Goal: Task Accomplishment & Management: Manage account settings

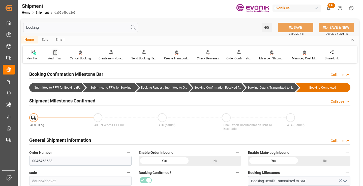
scroll to position [35, 0]
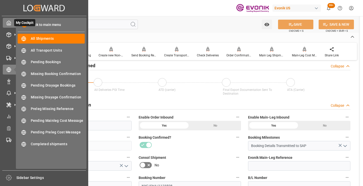
click at [6, 22] on div at bounding box center [7, 22] width 9 height 5
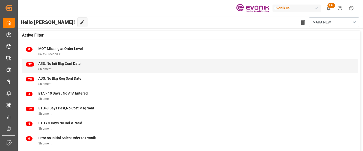
click at [351, 60] on div "32 ABS: No Init Bkg Conf Date Shipment" at bounding box center [190, 66] width 336 height 14
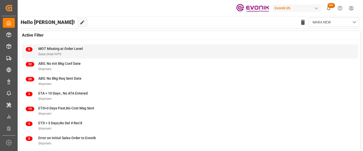
click at [353, 52] on div "0 MOT Missing at Order Level Sales Order-IVPO" at bounding box center [190, 51] width 336 height 14
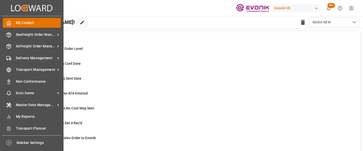
click at [19, 23] on span "My Cockpit" at bounding box center [38, 22] width 45 height 5
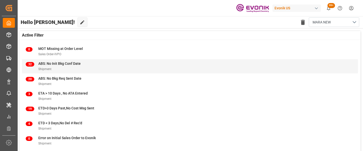
click at [353, 73] on div "32 ABS: No Init Bkg Conf Date Shipment" at bounding box center [190, 66] width 336 height 14
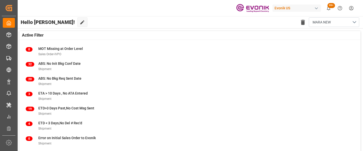
click at [165, 12] on div "Evonik US 99+ Notifications Only show unread All Mark all categories read No no…" at bounding box center [188, 8] width 349 height 16
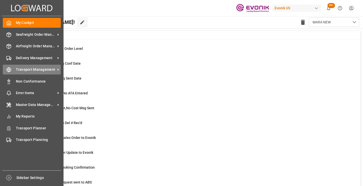
click at [10, 71] on icon at bounding box center [8, 69] width 5 height 5
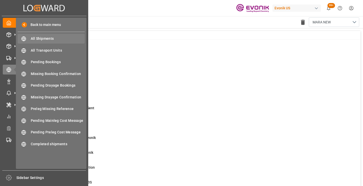
click at [49, 37] on span "All Shipments" at bounding box center [58, 38] width 54 height 5
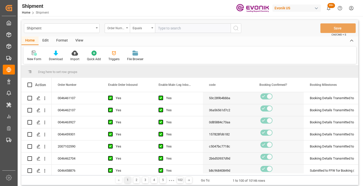
click at [118, 29] on div "Order Number" at bounding box center [115, 28] width 17 height 6
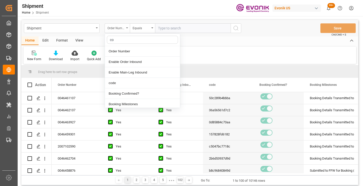
type input "cod"
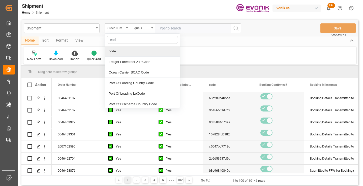
click at [117, 50] on div "code" at bounding box center [142, 51] width 75 height 11
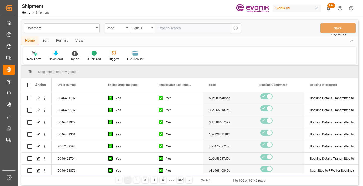
click at [184, 28] on input "text" at bounding box center [193, 28] width 76 height 10
paste input "da05a4bba2e2"
type input "da05a4bba2e2"
click at [236, 29] on icon "search button" at bounding box center [236, 28] width 6 height 6
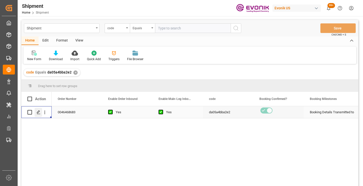
click at [37, 112] on icon "Press SPACE to select this row." at bounding box center [39, 112] width 4 height 4
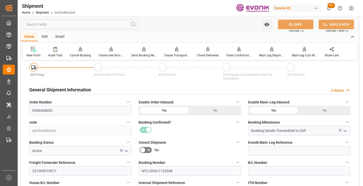
scroll to position [76, 0]
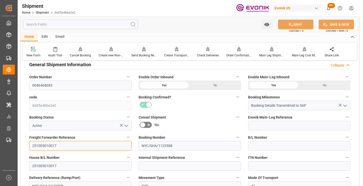
click at [54, 144] on input "251005010017" at bounding box center [80, 146] width 102 height 10
click at [89, 23] on input "text" at bounding box center [80, 25] width 115 height 10
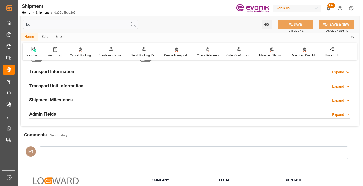
scroll to position [10, 0]
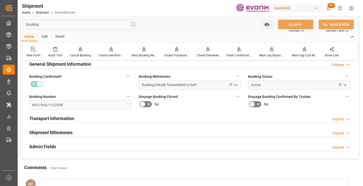
type input "booking"
click at [59, 133] on h2 "Shipment Milestones" at bounding box center [50, 132] width 43 height 7
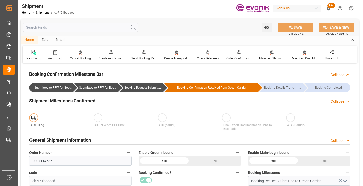
scroll to position [50, 0]
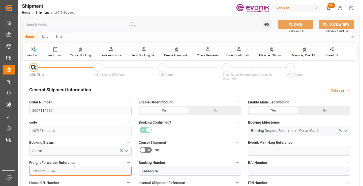
click at [49, 169] on input "250905000242" at bounding box center [80, 171] width 102 height 10
click at [95, 22] on input "text" at bounding box center [80, 25] width 115 height 10
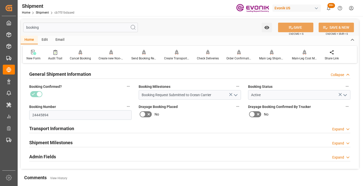
type input "booking"
click at [63, 138] on div "Shipment Milestones" at bounding box center [50, 143] width 43 height 10
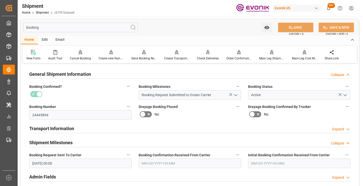
click at [86, 163] on input "[DATE] 00:00" at bounding box center [80, 164] width 102 height 10
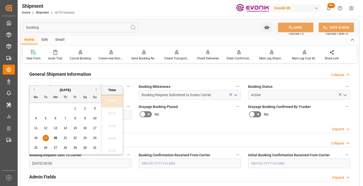
click at [37, 138] on span "18" at bounding box center [35, 138] width 3 height 4
type input "[DATE] 00:00"
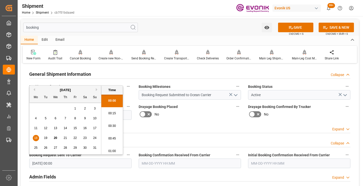
click at [168, 164] on input "text" at bounding box center [190, 164] width 102 height 10
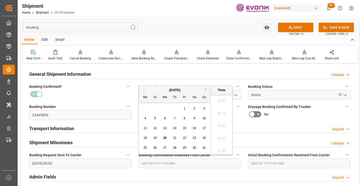
scroll to position [733, 0]
click at [156, 137] on span "19" at bounding box center [154, 138] width 3 height 4
type input "[DATE] 00:00"
click at [294, 27] on button "SAVE" at bounding box center [295, 28] width 35 height 10
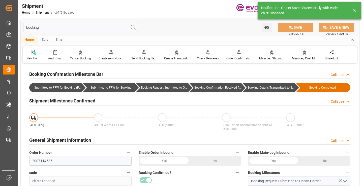
type input "Booking Details Transmitted to SAP"
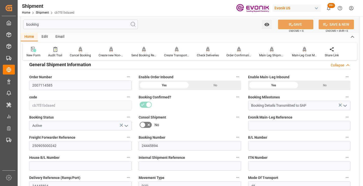
scroll to position [126, 0]
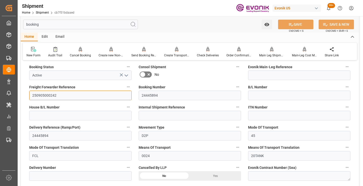
click at [53, 95] on input "250905000242" at bounding box center [80, 96] width 102 height 10
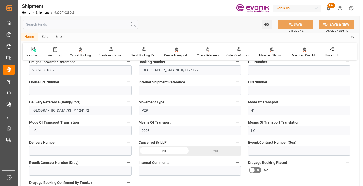
scroll to position [76, 0]
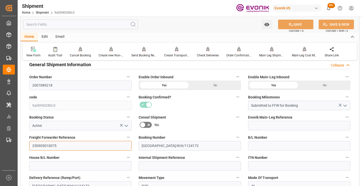
click at [48, 145] on input "250905010075" at bounding box center [80, 146] width 102 height 10
